Goal: Information Seeking & Learning: Learn about a topic

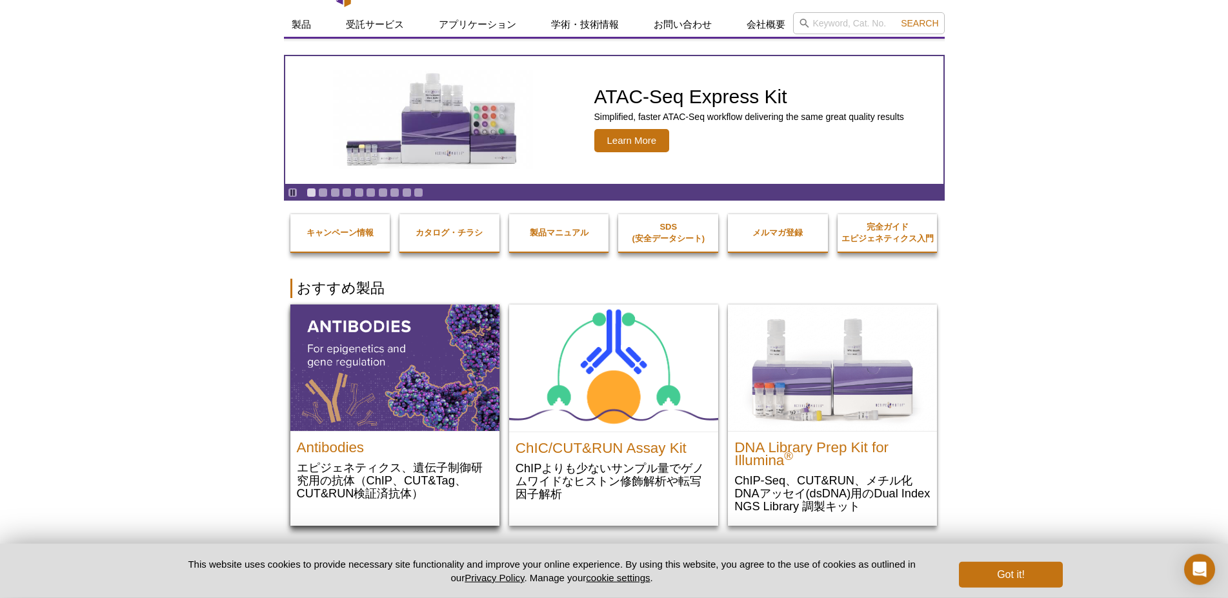
scroll to position [86, 0]
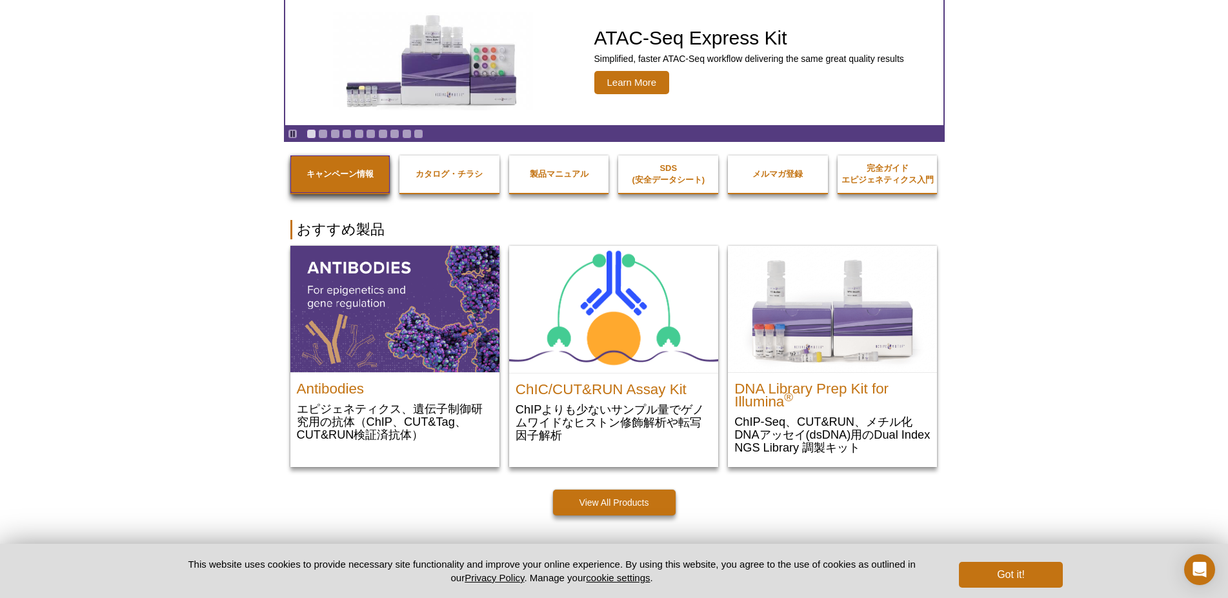
click at [353, 174] on strong "キャンペーン情報" at bounding box center [339, 174] width 67 height 10
click at [992, 570] on button "Got it!" at bounding box center [1010, 575] width 103 height 26
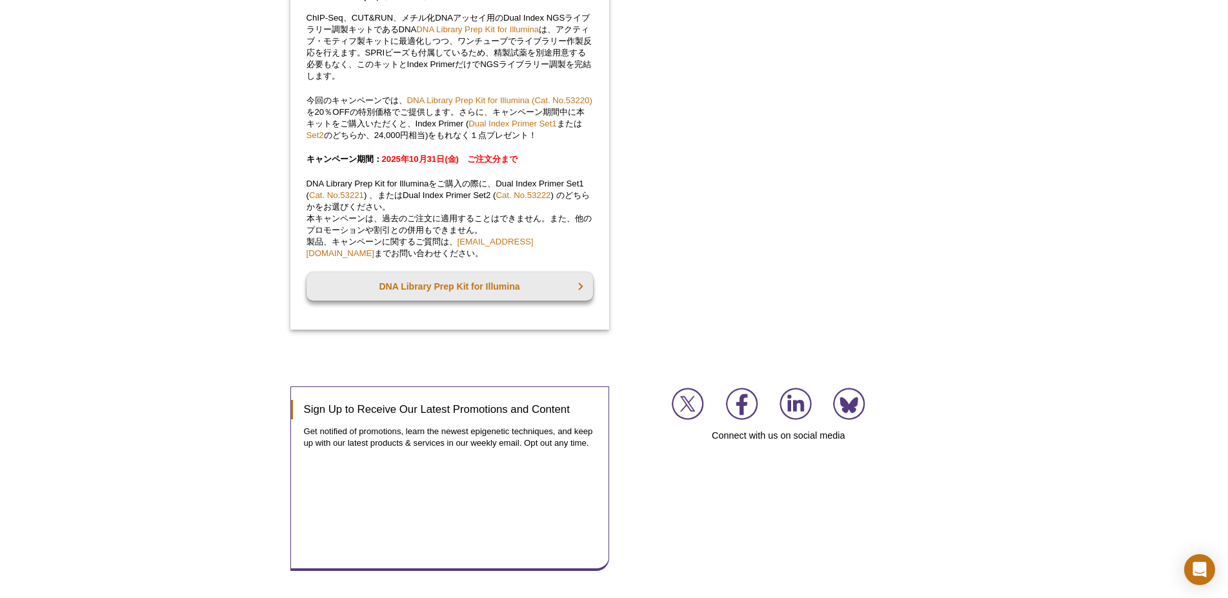
scroll to position [1017, 0]
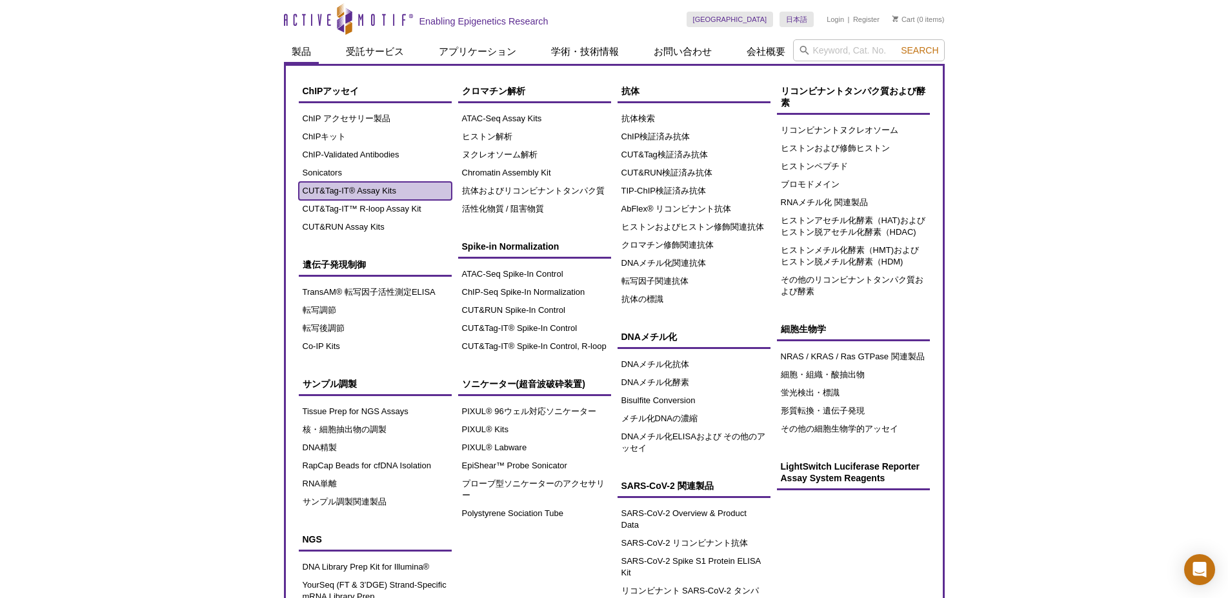
click at [345, 195] on link "CUT&Tag-IT® Assay Kits" at bounding box center [375, 191] width 153 height 18
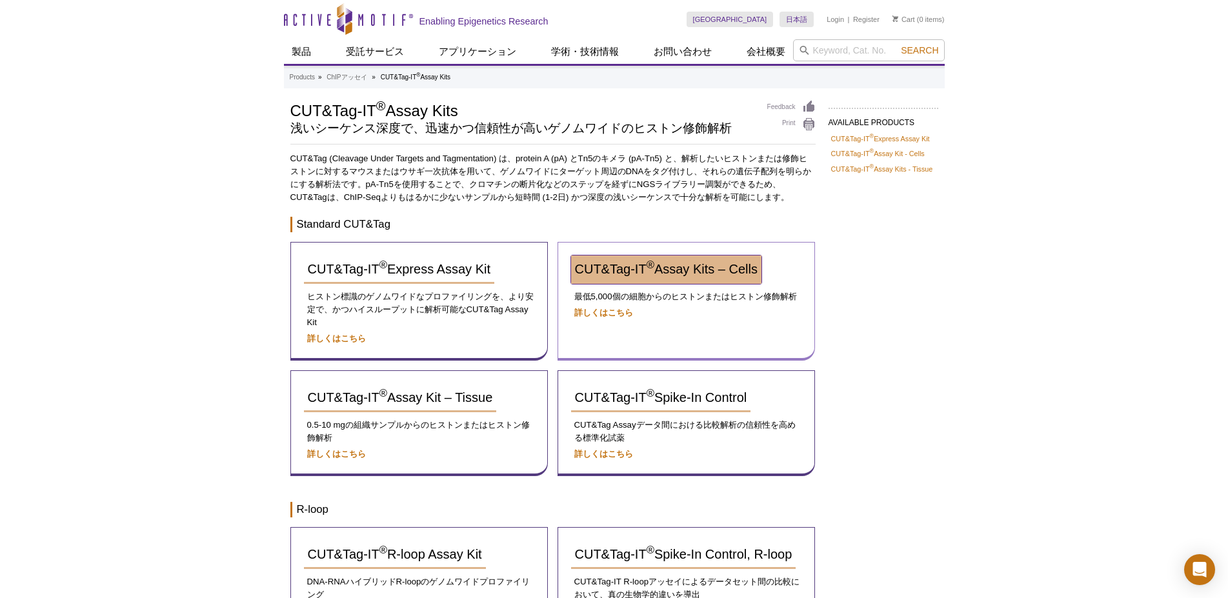
click at [622, 275] on span "CUT&Tag-IT ® Assay Kits – Cells" at bounding box center [666, 269] width 183 height 14
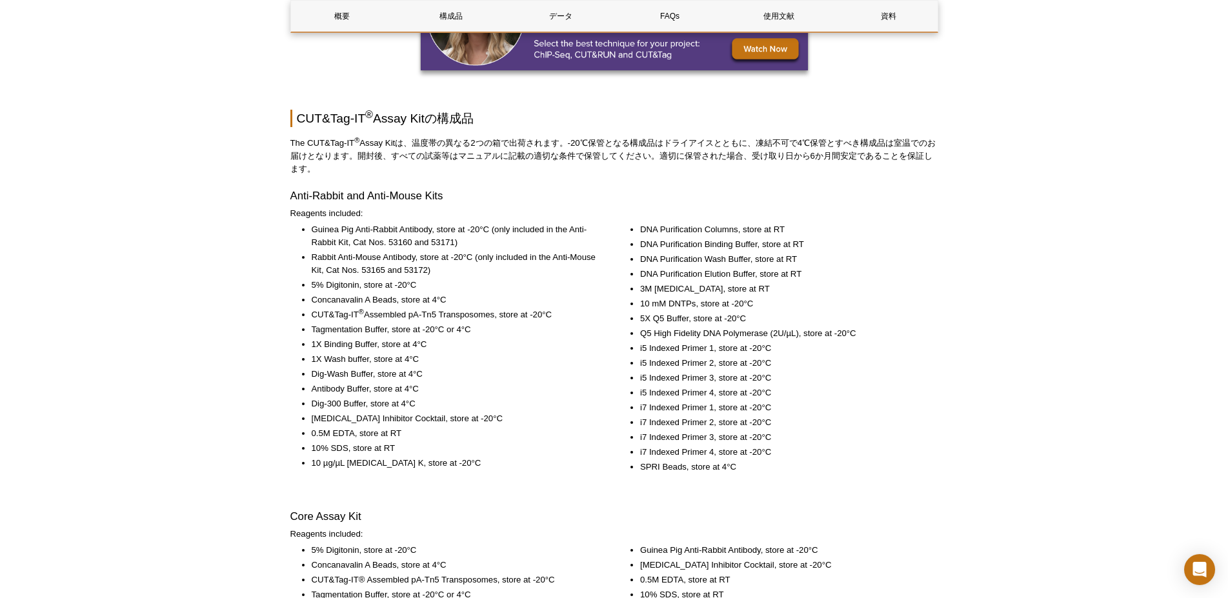
scroll to position [1672, 0]
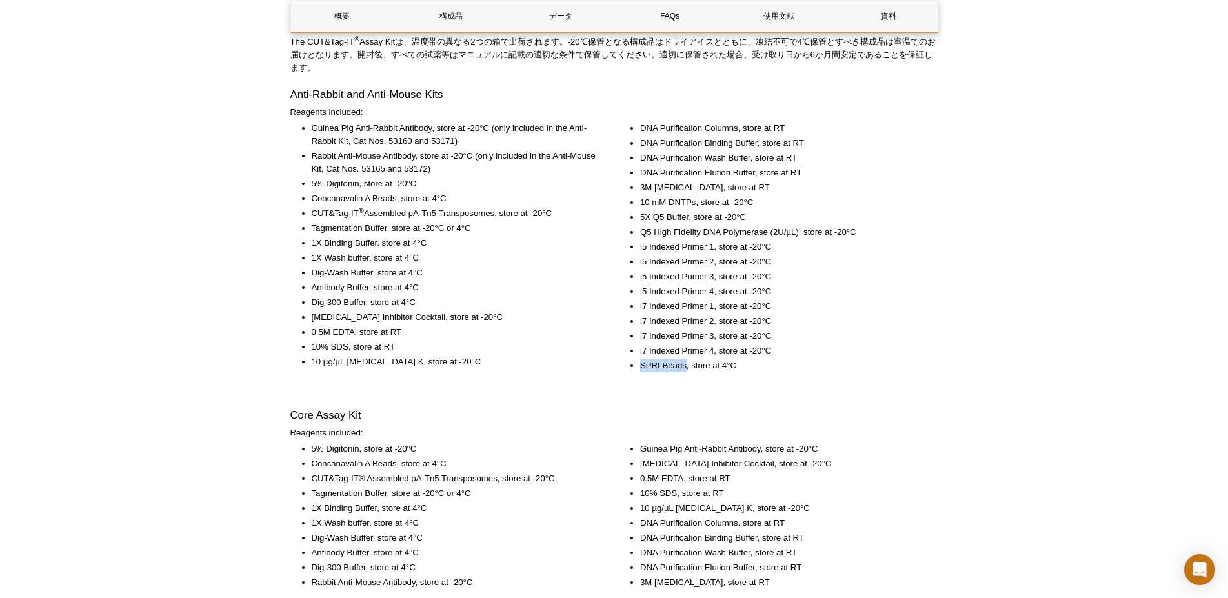
drag, startPoint x: 686, startPoint y: 402, endPoint x: 630, endPoint y: 401, distance: 56.1
click at [631, 372] on ul "DNA Purification Columns, store at RT DNA Purification Binding Buffer, store at…" at bounding box center [772, 247] width 306 height 250
copy li "SPRI Beads"
